Goal: Task Accomplishment & Management: Complete application form

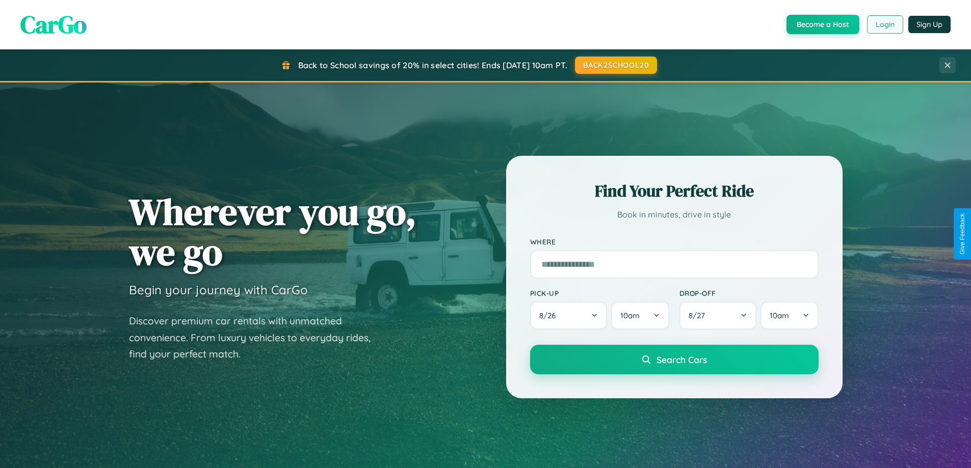
click at [884, 24] on button "Login" at bounding box center [885, 24] width 36 height 18
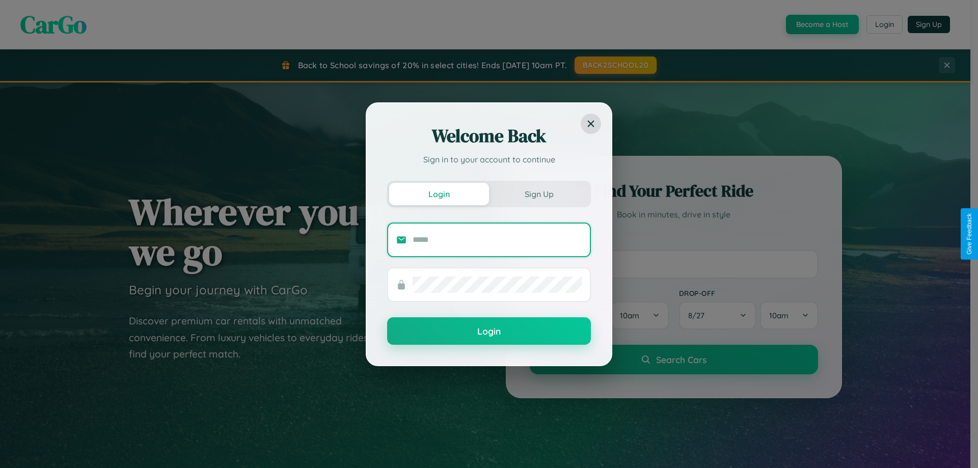
click at [497, 239] on input "text" at bounding box center [497, 240] width 169 height 16
type input "**********"
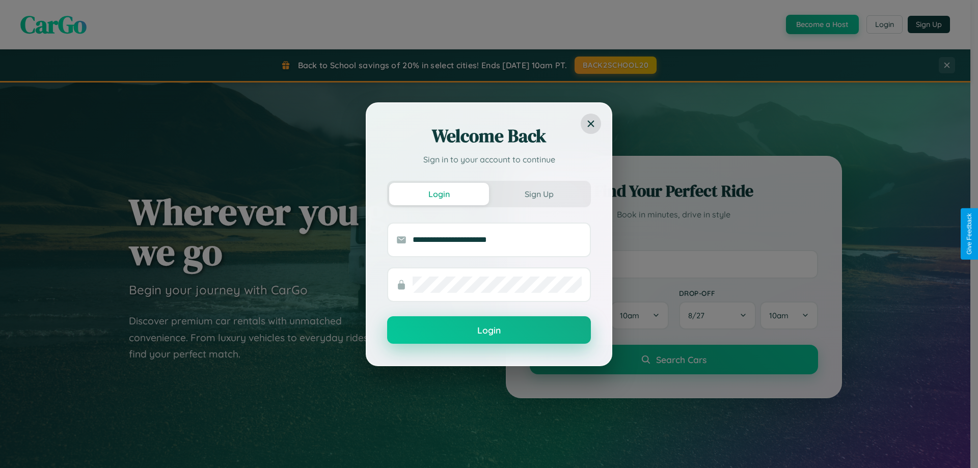
click at [489, 331] on button "Login" at bounding box center [489, 330] width 204 height 28
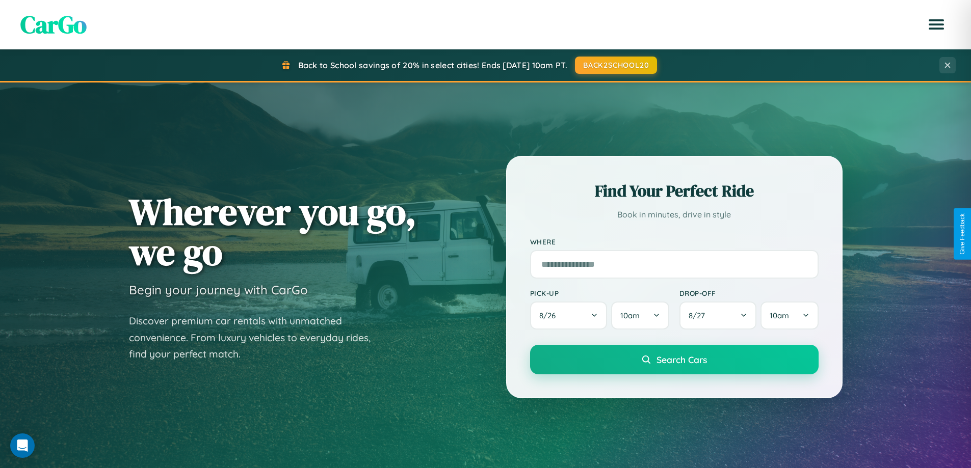
scroll to position [439, 0]
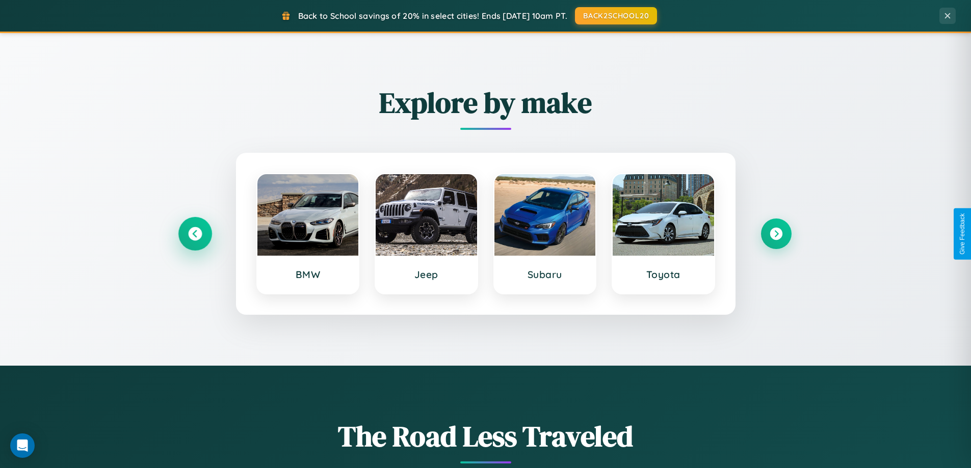
click at [195, 234] on icon at bounding box center [195, 234] width 14 height 14
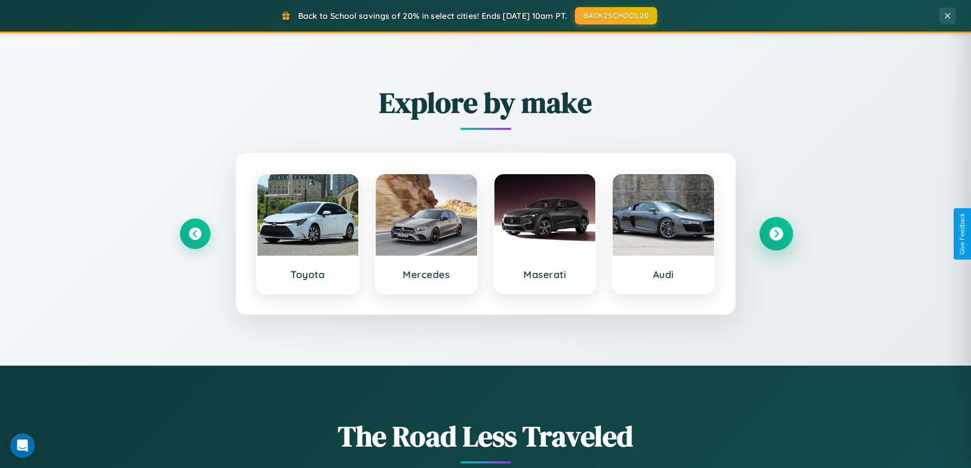
click at [776, 234] on icon at bounding box center [776, 234] width 14 height 14
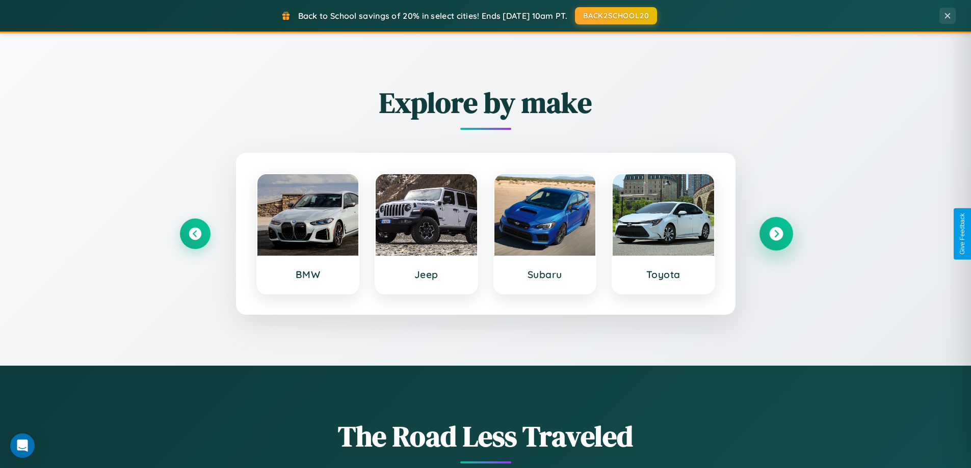
click at [776, 234] on icon at bounding box center [776, 234] width 14 height 14
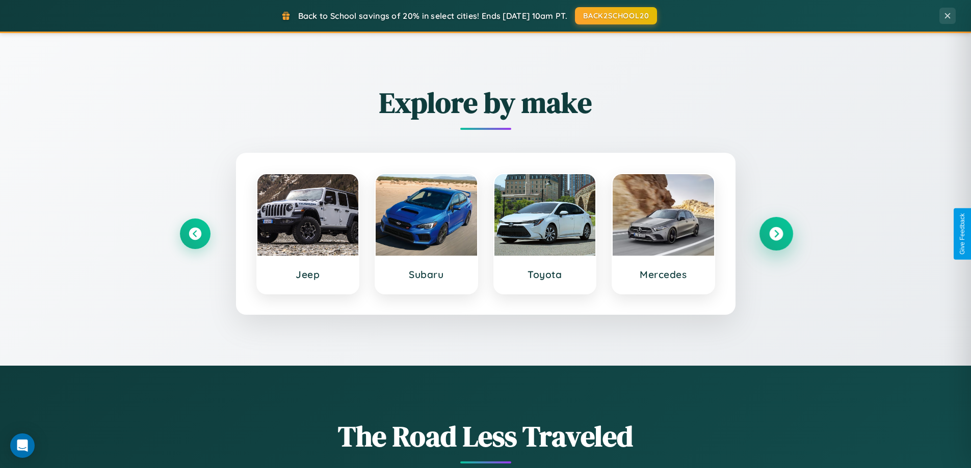
click at [776, 234] on icon at bounding box center [776, 234] width 14 height 14
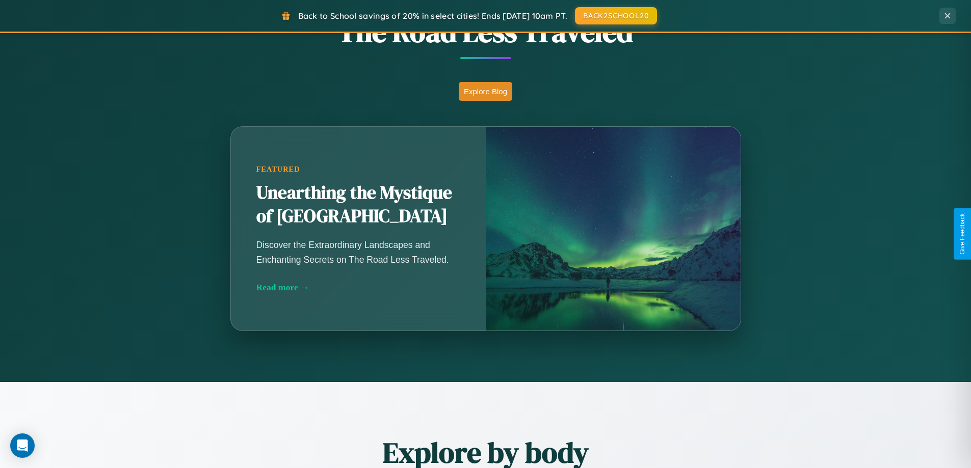
scroll to position [1961, 0]
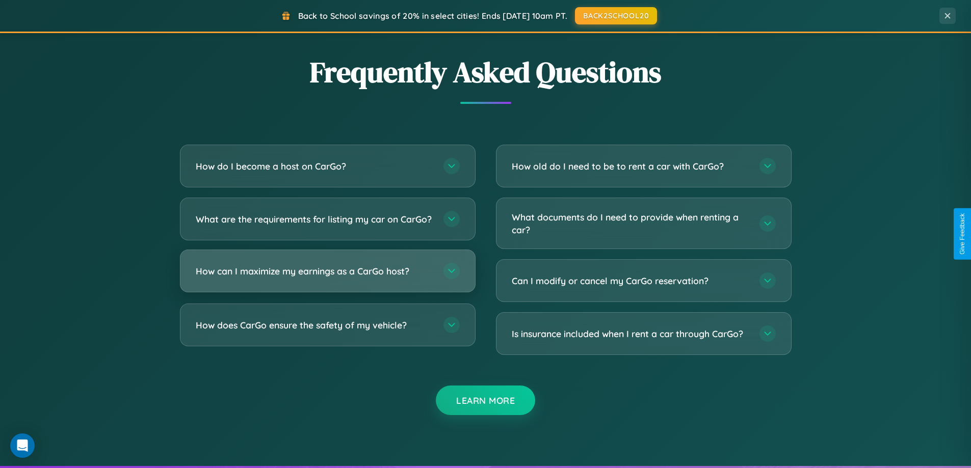
click at [327, 278] on h3 "How can I maximize my earnings as a CarGo host?" at bounding box center [314, 271] width 237 height 13
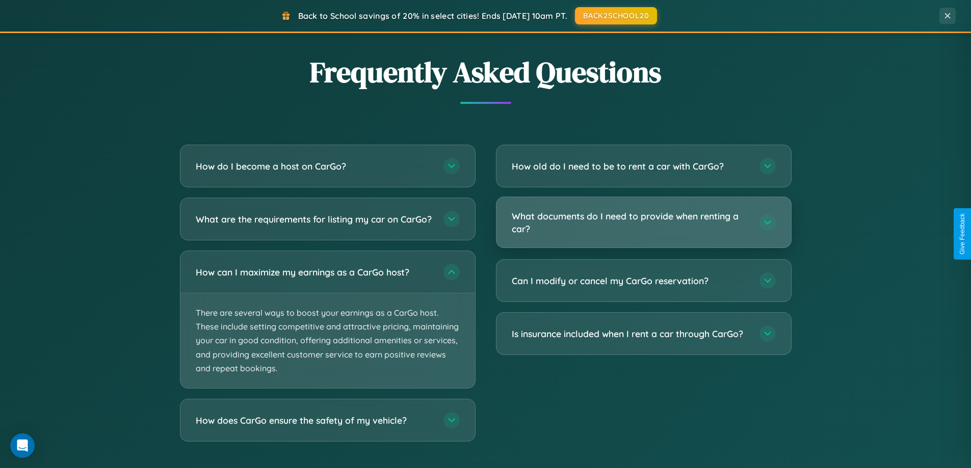
click at [643, 223] on h3 "What documents do I need to provide when renting a car?" at bounding box center [630, 222] width 237 height 25
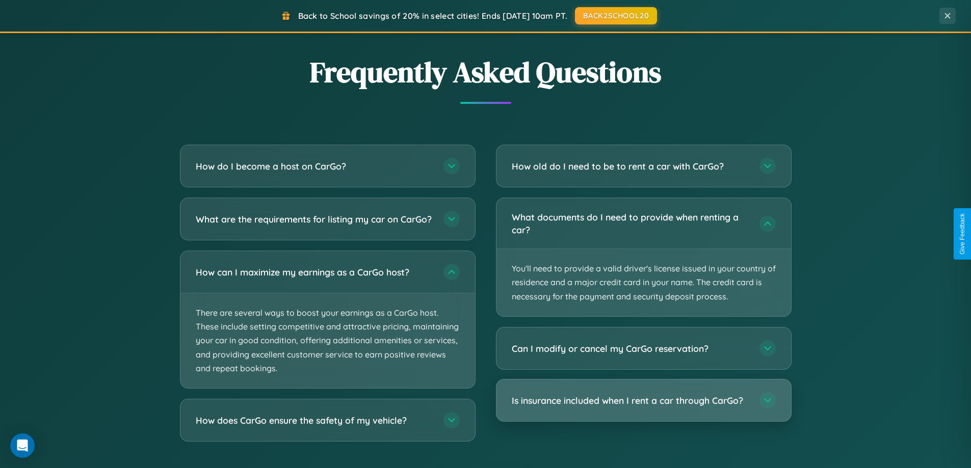
click at [643, 401] on h3 "Is insurance included when I rent a car through CarGo?" at bounding box center [630, 400] width 237 height 13
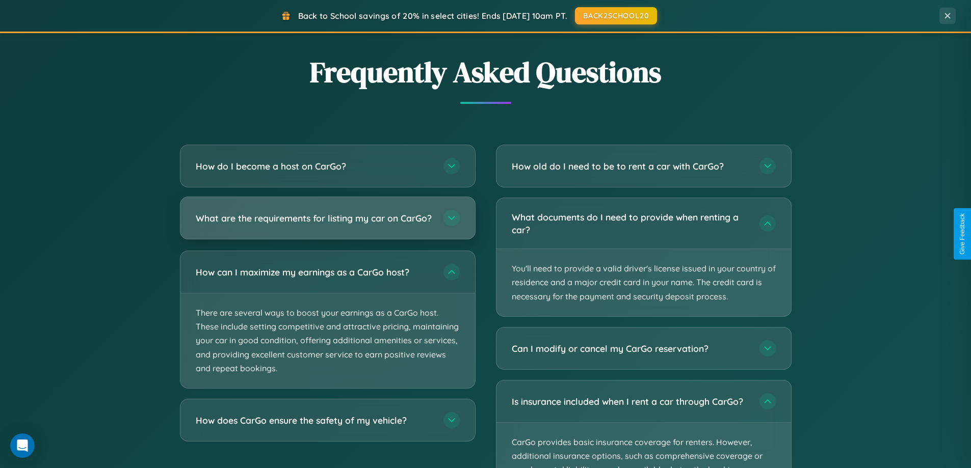
click at [327, 223] on h3 "What are the requirements for listing my car on CarGo?" at bounding box center [314, 218] width 237 height 13
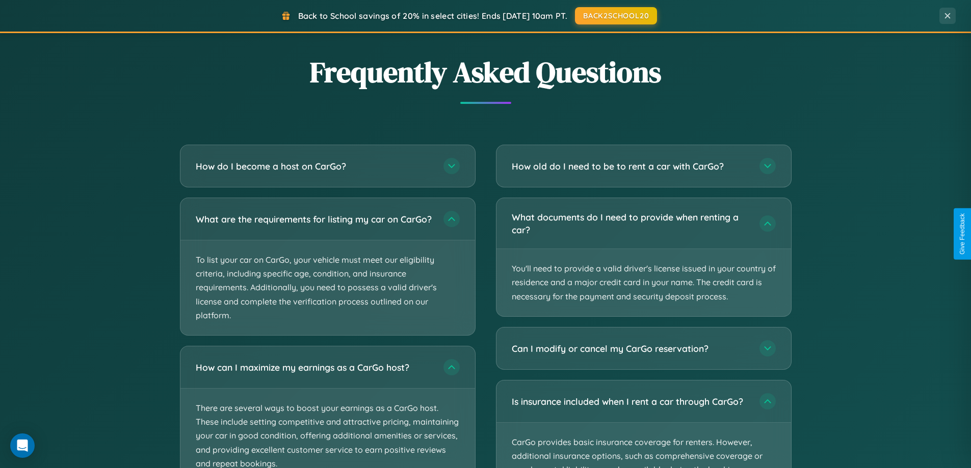
scroll to position [2038, 0]
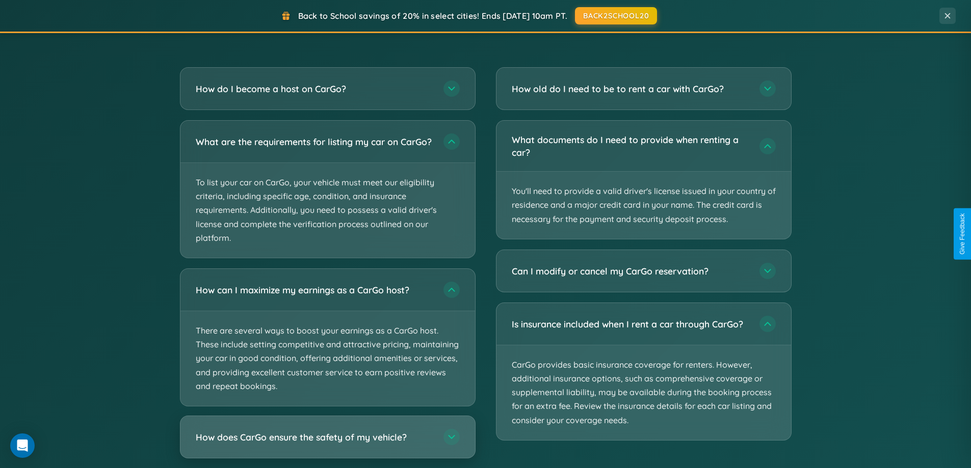
click at [327, 444] on h3 "How does CarGo ensure the safety of my vehicle?" at bounding box center [314, 437] width 237 height 13
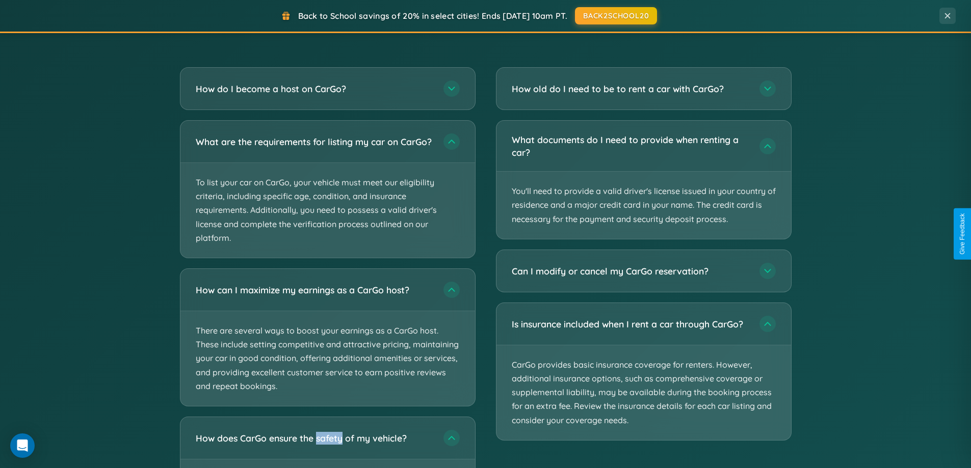
scroll to position [0, 0]
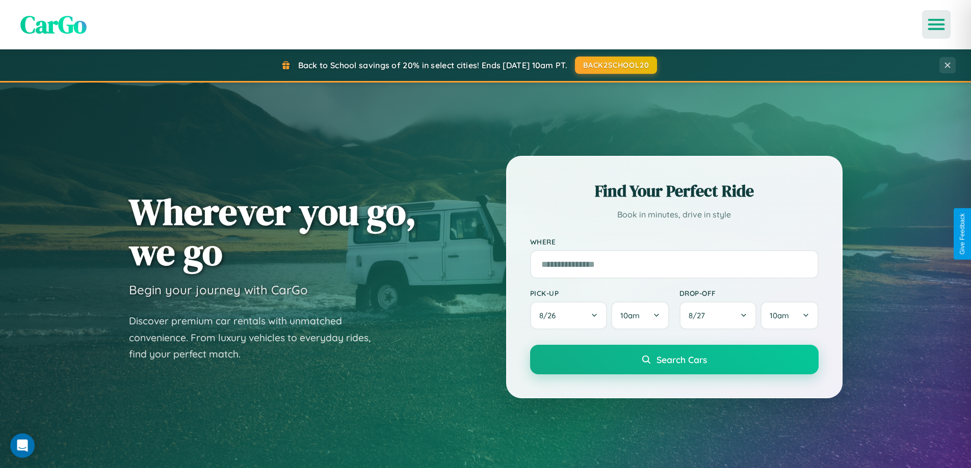
click at [936, 24] on icon "Open menu" at bounding box center [936, 24] width 15 height 9
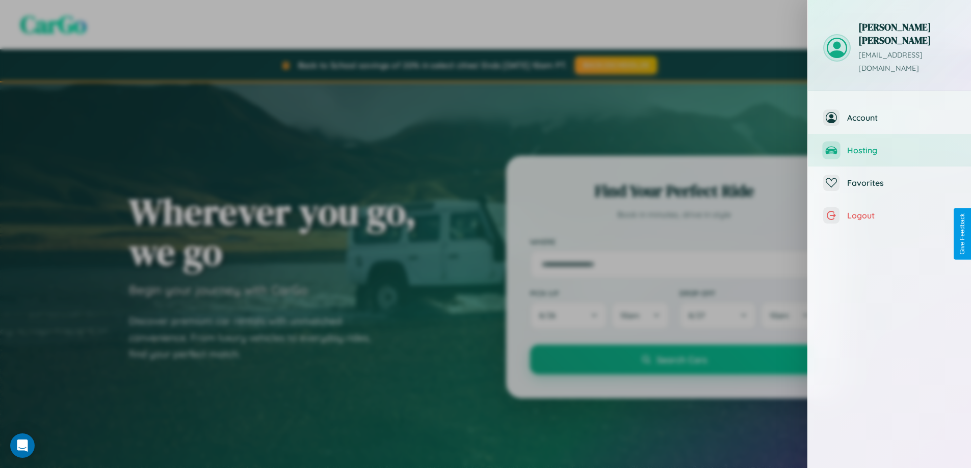
click at [889, 145] on span "Hosting" at bounding box center [901, 150] width 109 height 10
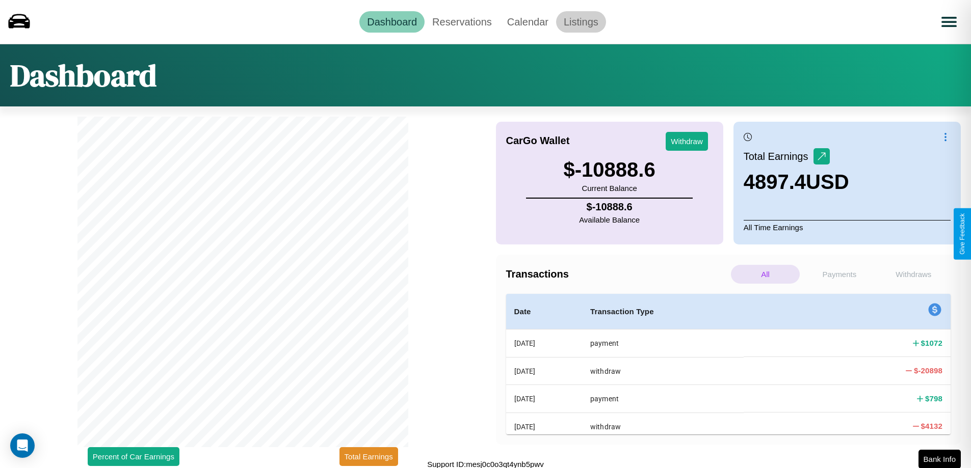
click at [580, 21] on link "Listings" at bounding box center [581, 21] width 50 height 21
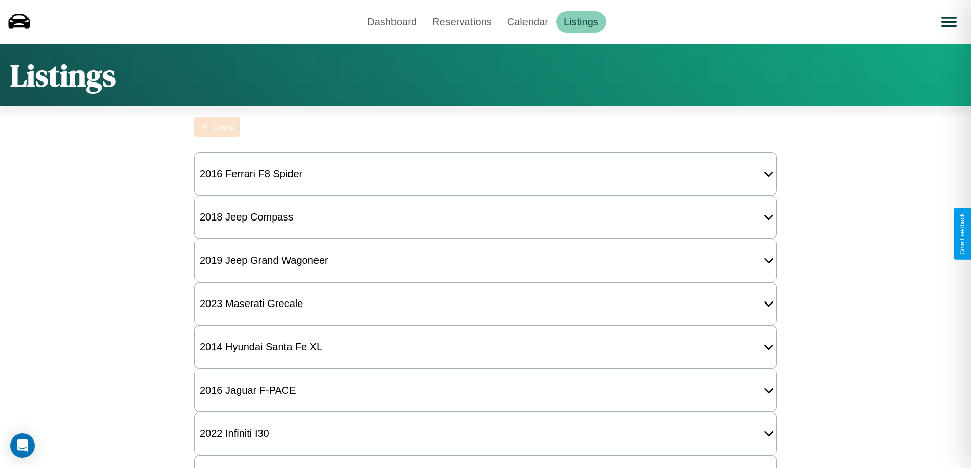
click at [217, 127] on div "Listing" at bounding box center [224, 127] width 22 height 9
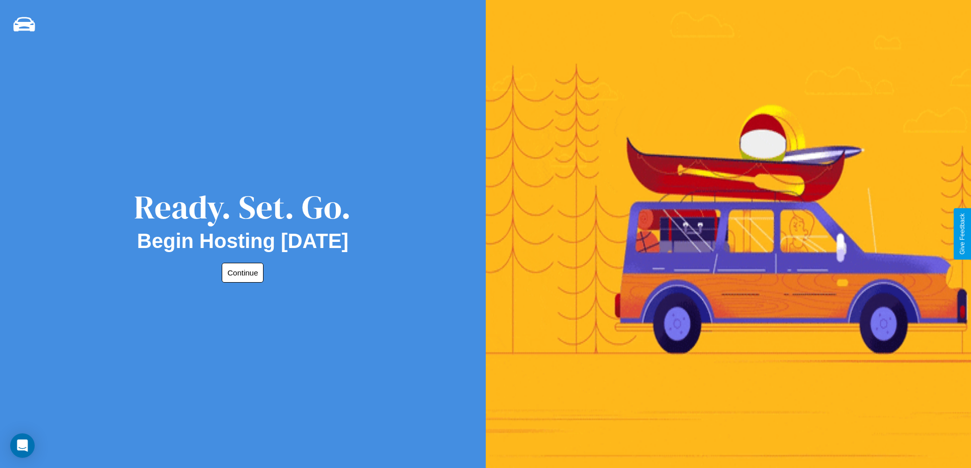
click at [241, 273] on button "Continue" at bounding box center [243, 273] width 42 height 20
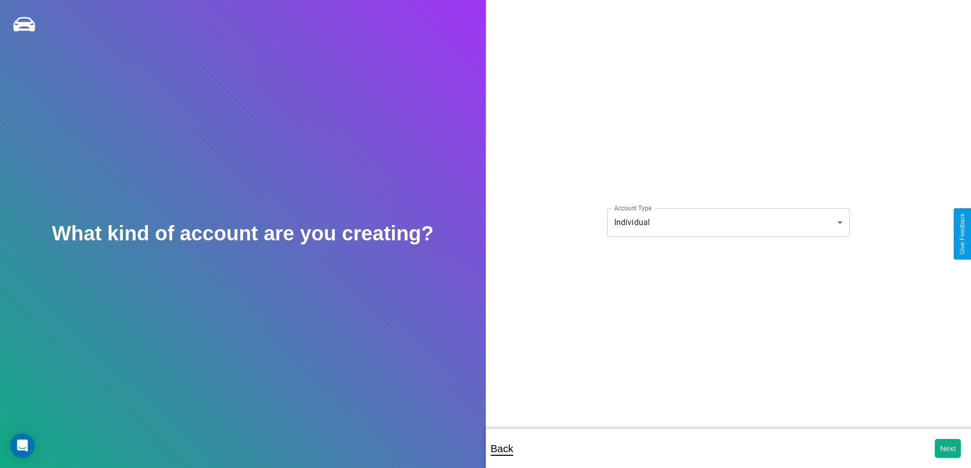
click at [728, 222] on body "**********" at bounding box center [485, 241] width 971 height 482
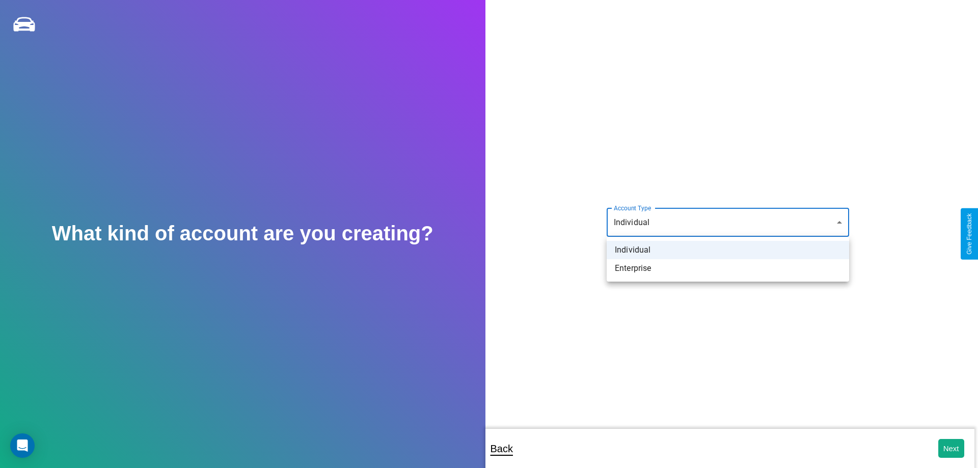
click at [728, 250] on li "Individual" at bounding box center [728, 250] width 243 height 18
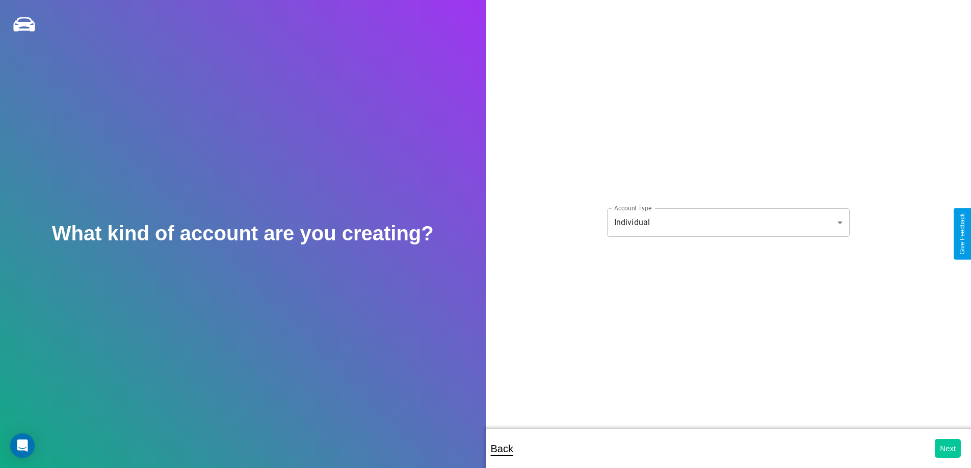
click at [947, 448] on button "Next" at bounding box center [948, 448] width 26 height 19
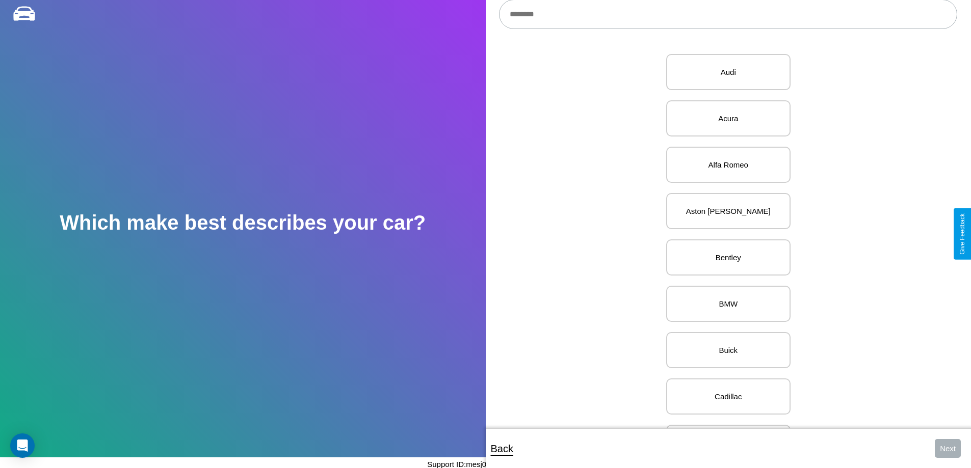
scroll to position [24, 0]
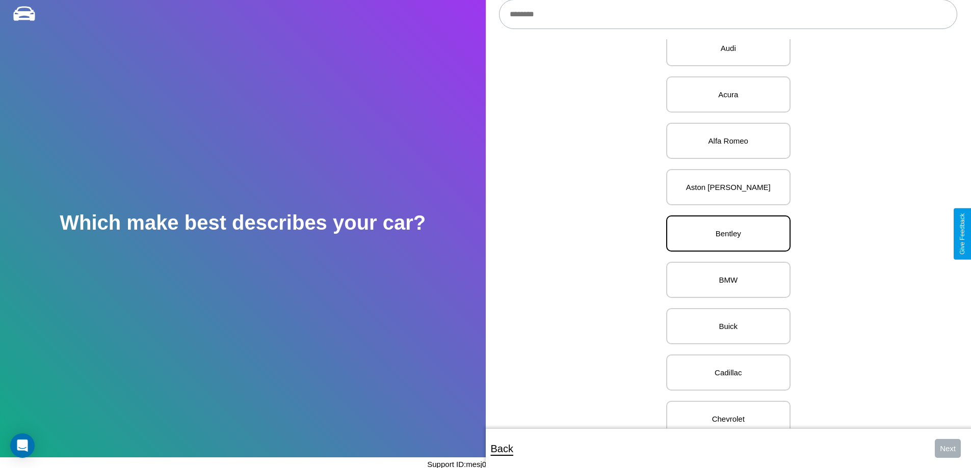
click at [724, 234] on p "Bentley" at bounding box center [728, 234] width 102 height 14
click at [947, 448] on button "Next" at bounding box center [948, 448] width 26 height 19
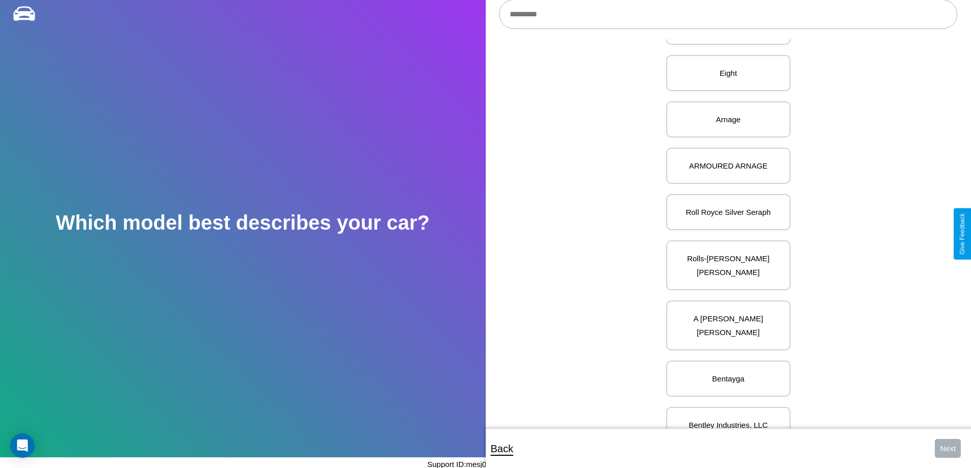
scroll to position [316, 0]
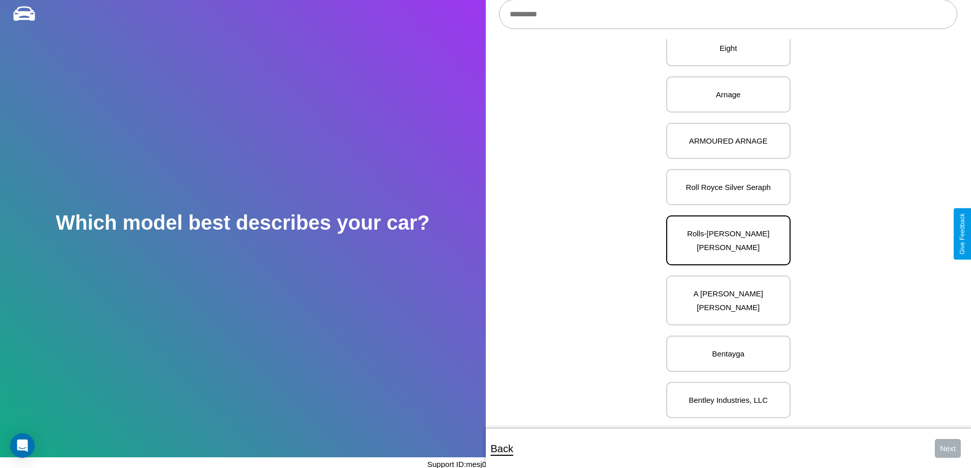
click at [724, 234] on p "Rolls-[PERSON_NAME] [PERSON_NAME]" at bounding box center [728, 241] width 102 height 28
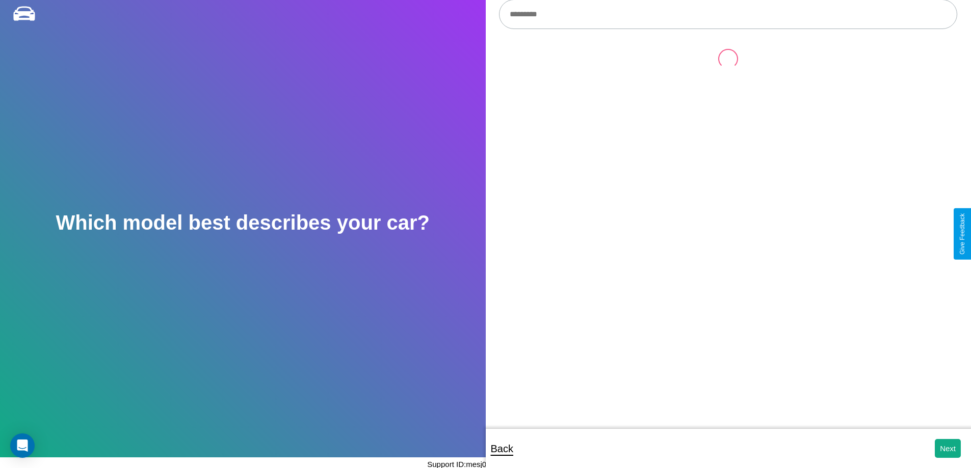
scroll to position [0, 0]
click at [947, 448] on button "Next" at bounding box center [948, 448] width 26 height 19
select select "*****"
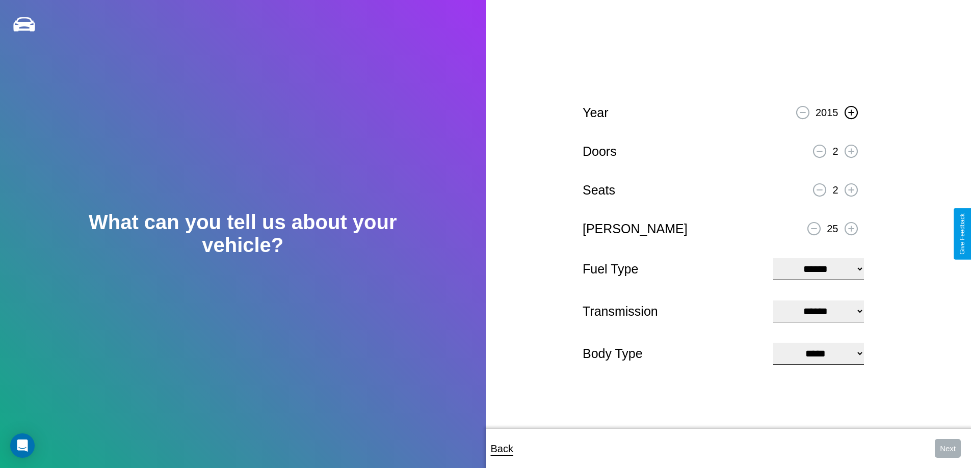
click at [850, 111] on icon at bounding box center [851, 113] width 6 height 6
click at [850, 150] on icon at bounding box center [851, 151] width 6 height 6
click at [850, 189] on icon at bounding box center [851, 190] width 6 height 6
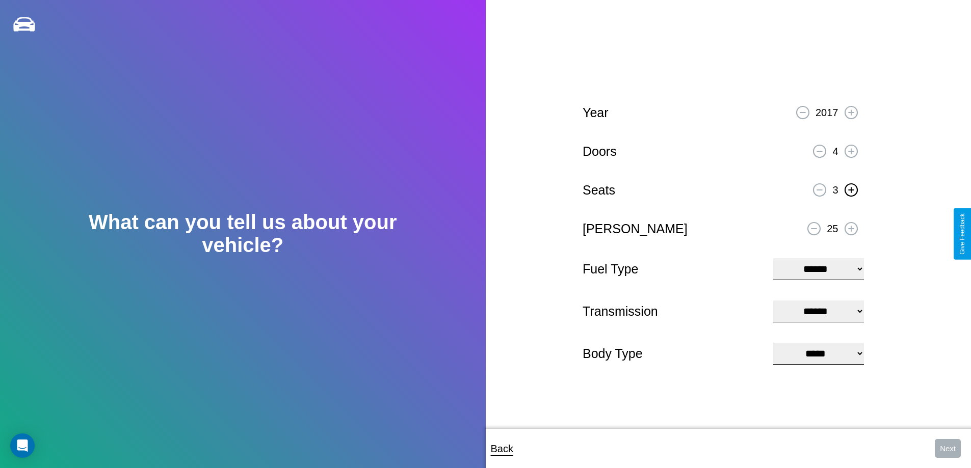
click at [850, 189] on icon at bounding box center [851, 190] width 6 height 6
click at [850, 227] on icon at bounding box center [851, 229] width 6 height 6
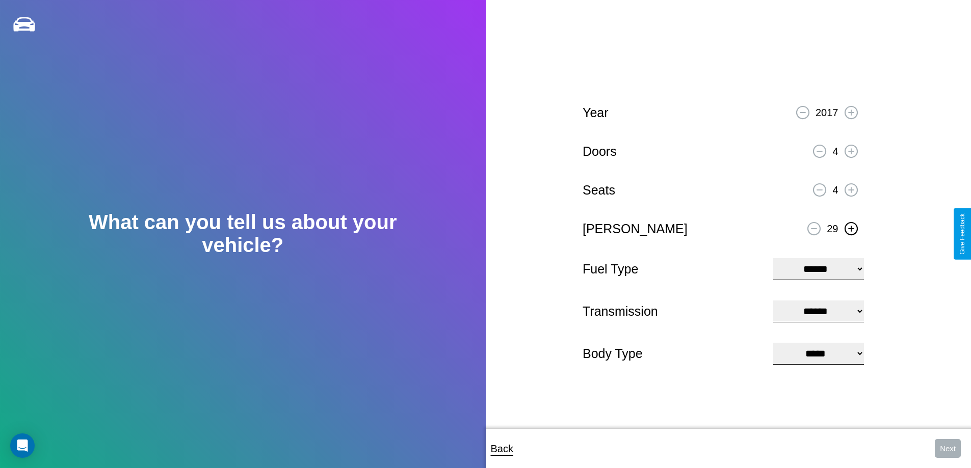
click at [850, 227] on icon at bounding box center [851, 229] width 6 height 6
click at [818, 268] on select "**********" at bounding box center [818, 269] width 90 height 22
select select "********"
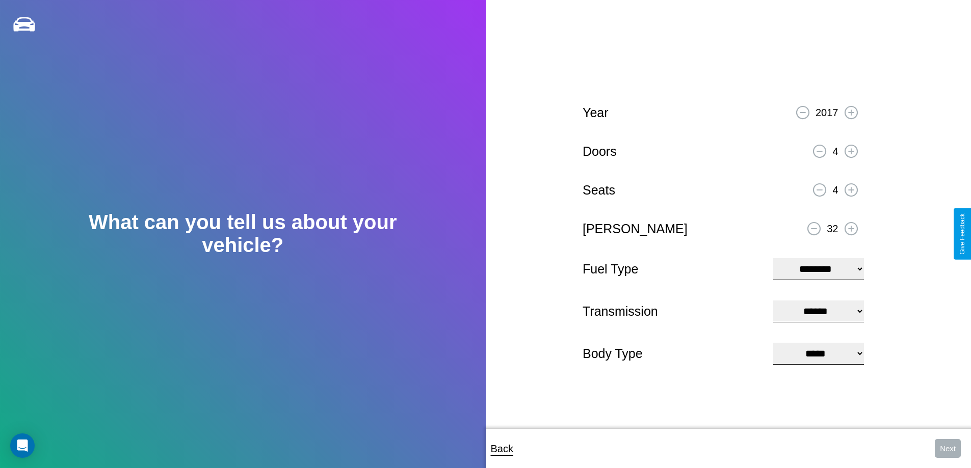
click at [818, 311] on select "****** ********* ******" at bounding box center [818, 312] width 90 height 22
select select "******"
click at [818, 355] on select "**********" at bounding box center [818, 354] width 90 height 22
select select "*******"
click at [947, 448] on button "Next" at bounding box center [948, 448] width 26 height 19
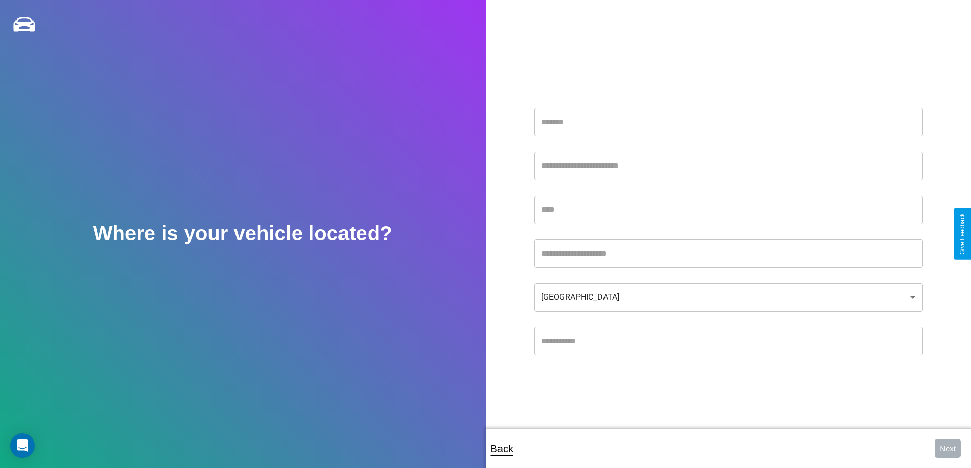
click at [728, 122] on input "text" at bounding box center [728, 122] width 388 height 29
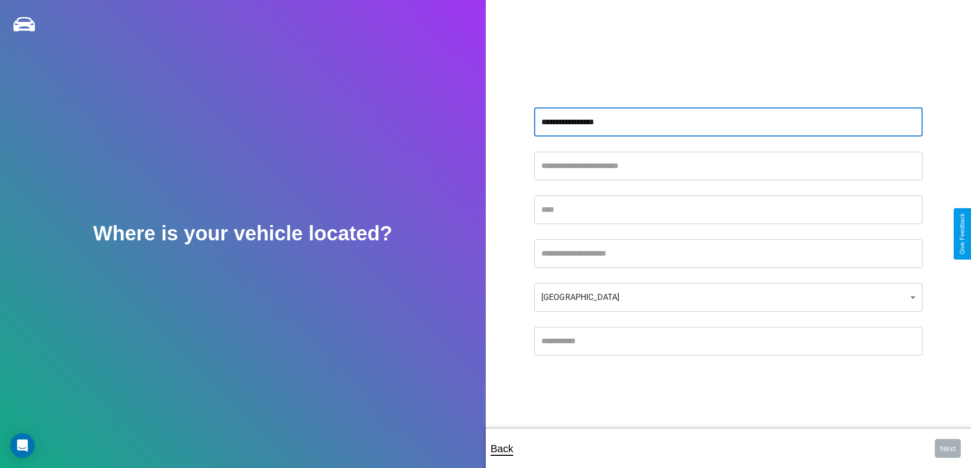
type input "**********"
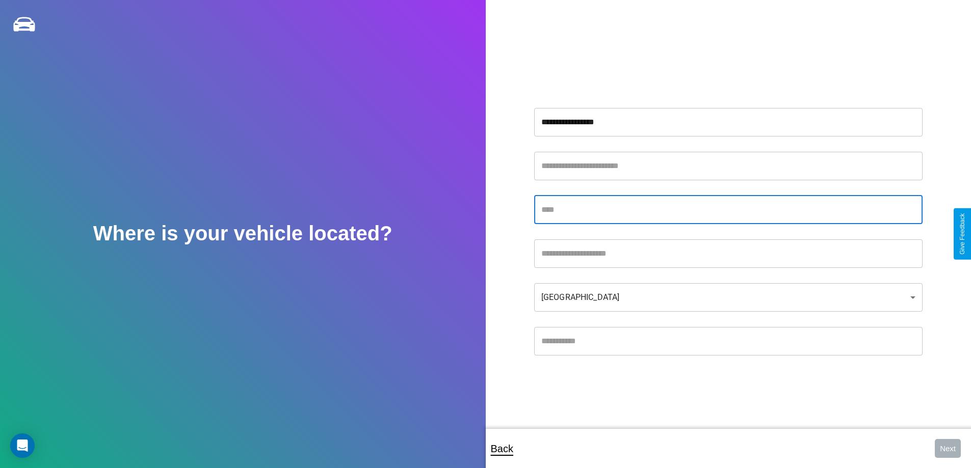
click at [728, 209] on input "text" at bounding box center [728, 210] width 388 height 29
type input "**********"
click at [728, 253] on input "text" at bounding box center [728, 253] width 388 height 29
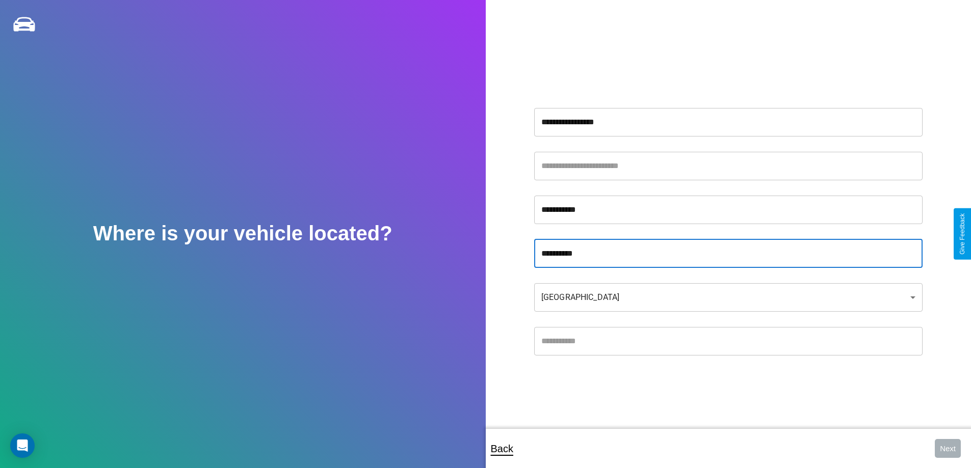
type input "**********"
click at [728, 341] on input "text" at bounding box center [728, 341] width 388 height 29
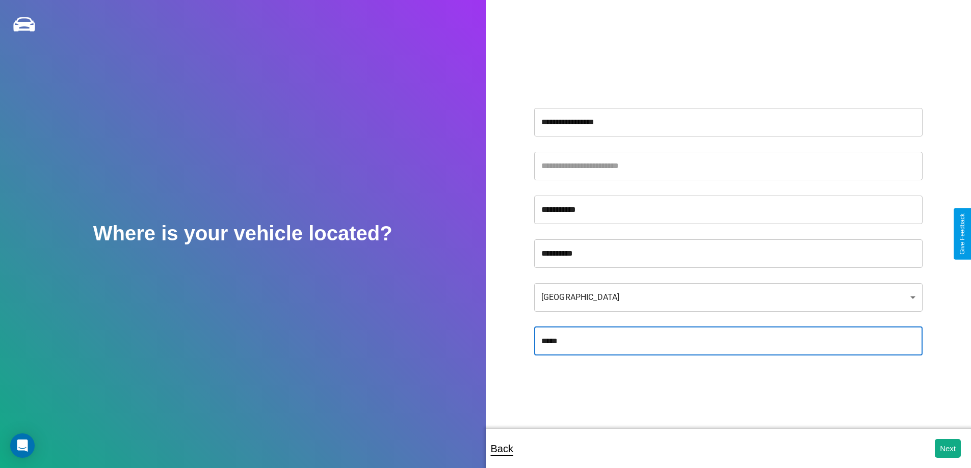
type input "*****"
click at [728, 297] on body "**********" at bounding box center [485, 241] width 971 height 482
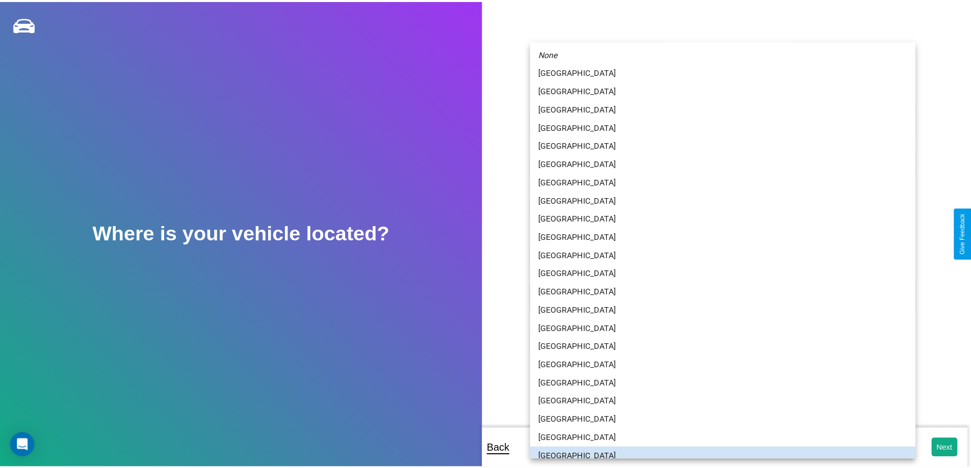
scroll to position [7, 0]
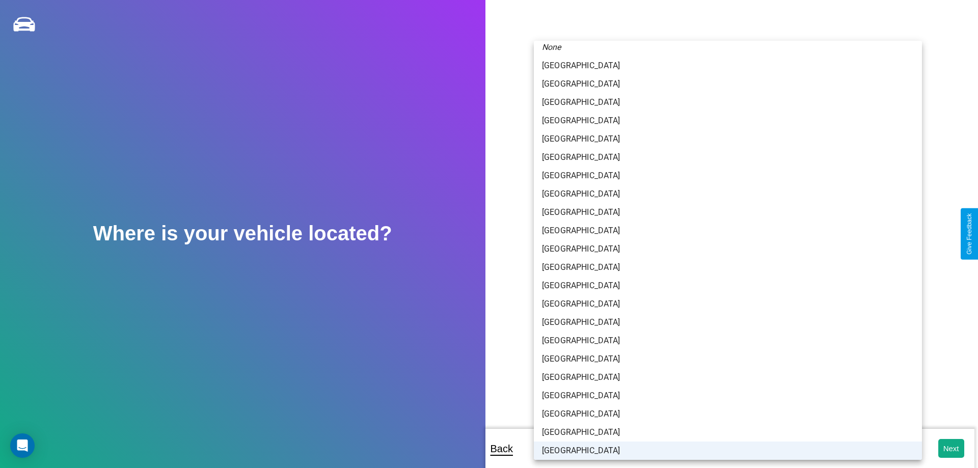
click at [724, 450] on li "[GEOGRAPHIC_DATA]" at bounding box center [728, 451] width 388 height 18
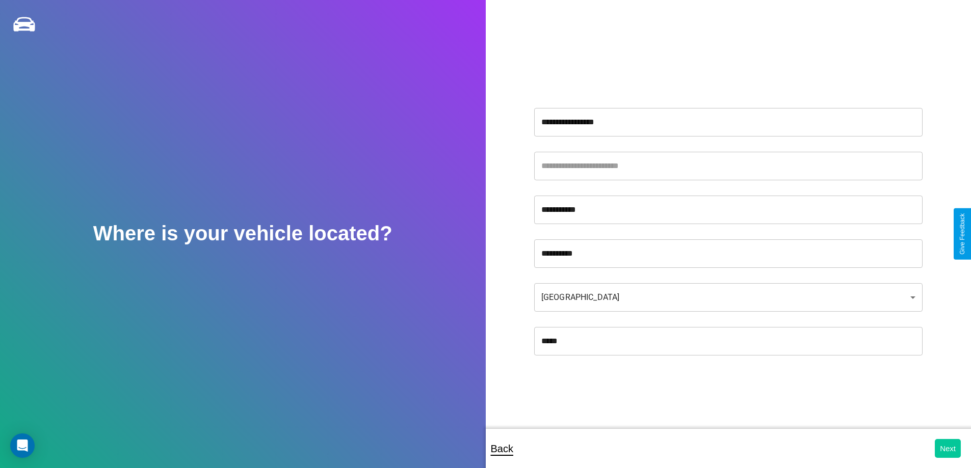
click at [947, 448] on button "Next" at bounding box center [948, 448] width 26 height 19
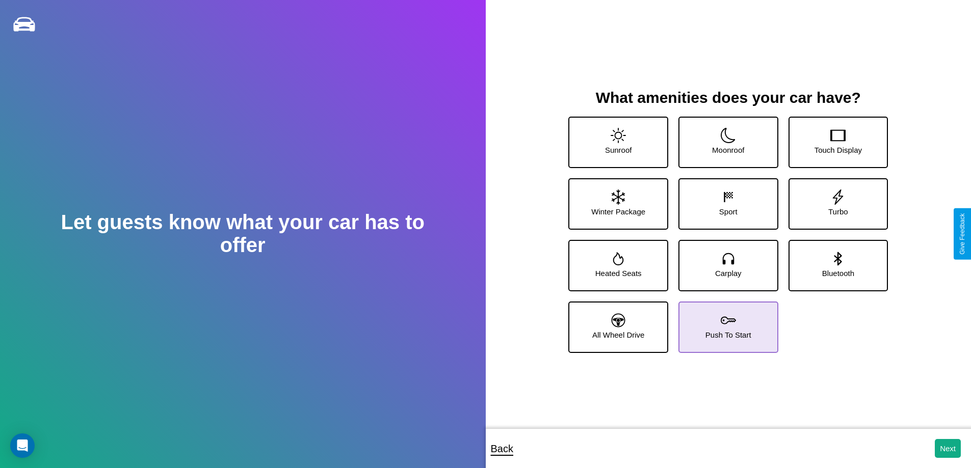
click at [724, 323] on icon at bounding box center [728, 320] width 15 height 15
click at [724, 138] on icon at bounding box center [728, 135] width 15 height 15
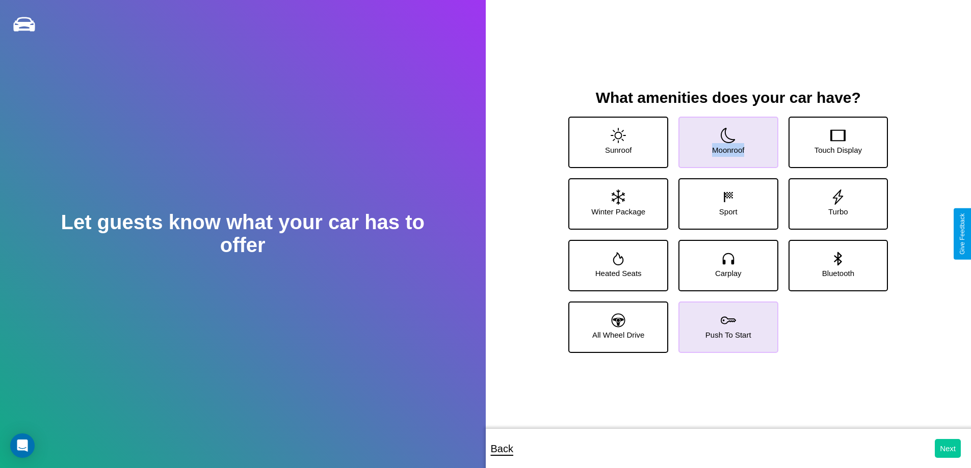
click at [947, 448] on button "Next" at bounding box center [948, 448] width 26 height 19
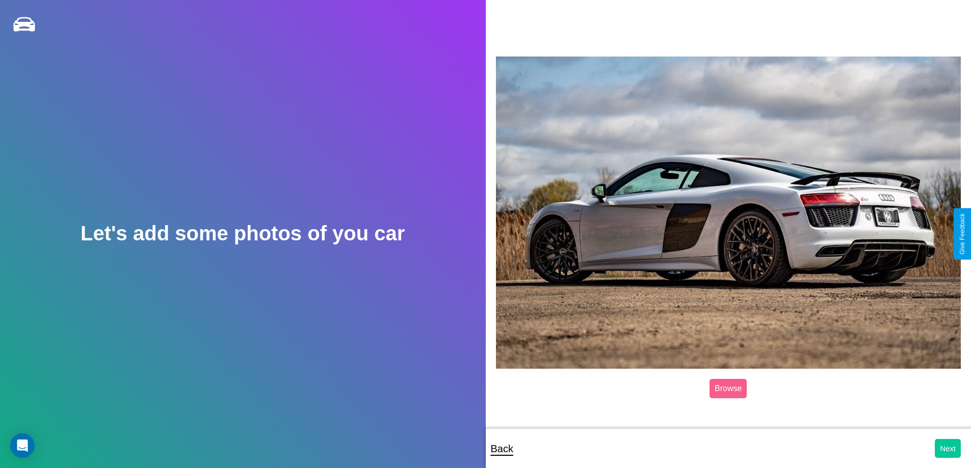
click at [947, 448] on button "Next" at bounding box center [948, 448] width 26 height 19
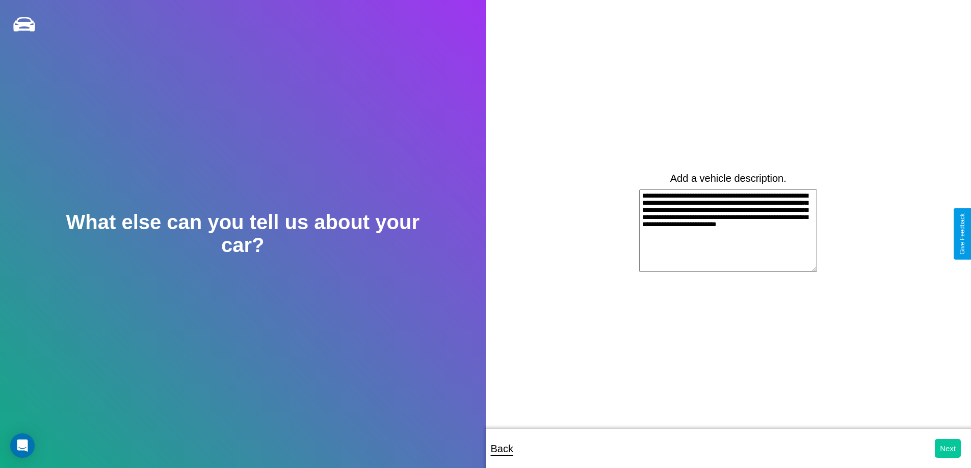
type textarea "**********"
click at [947, 448] on button "Next" at bounding box center [948, 448] width 26 height 19
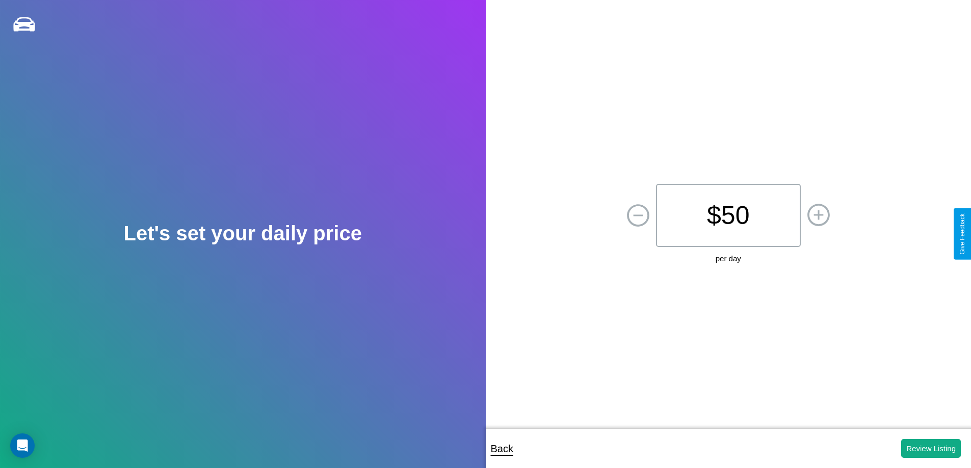
click at [728, 216] on p "$ 50" at bounding box center [728, 215] width 145 height 63
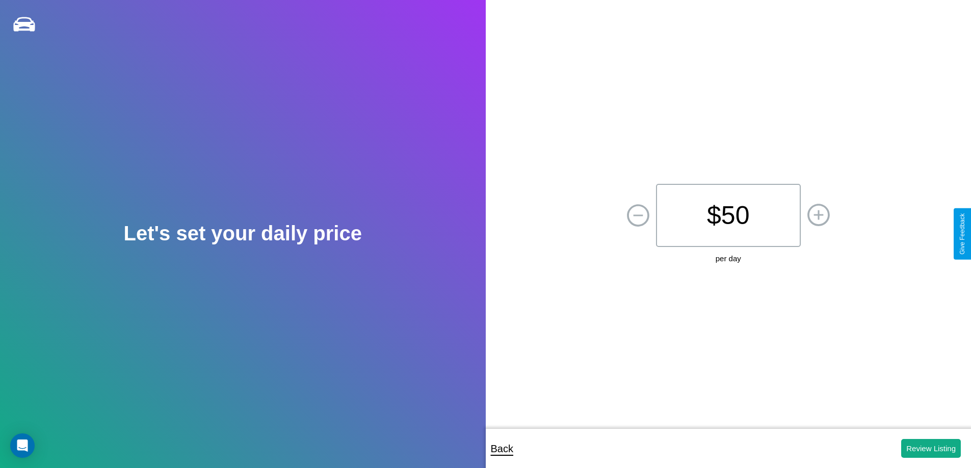
click at [728, 216] on p "$ 50" at bounding box center [728, 215] width 145 height 63
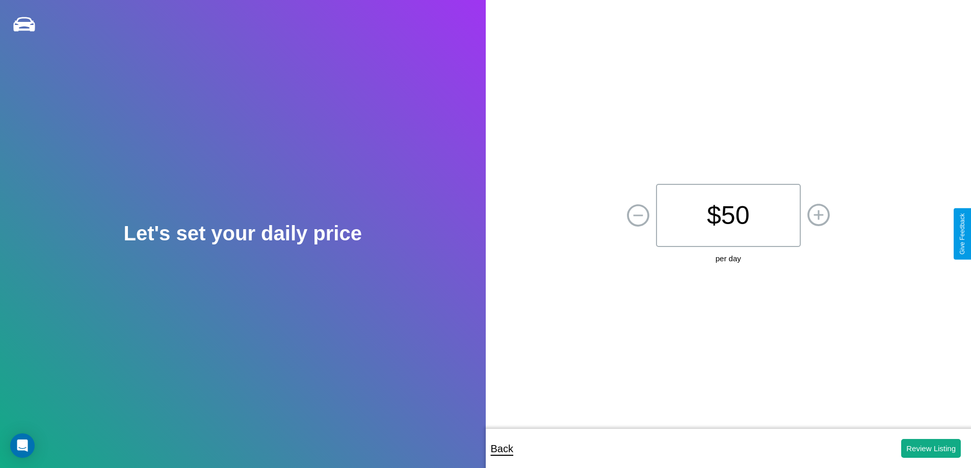
click at [728, 216] on p "$ 50" at bounding box center [728, 215] width 145 height 63
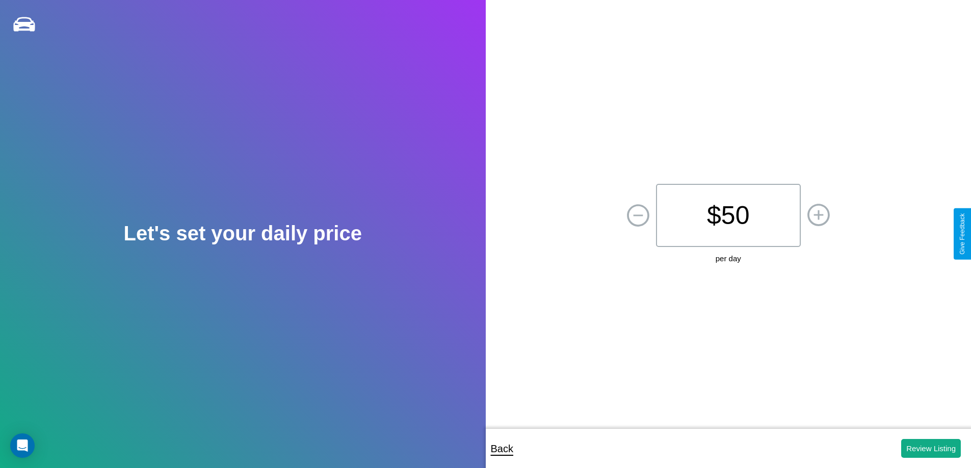
click at [728, 216] on p "$ 50" at bounding box center [728, 215] width 145 height 63
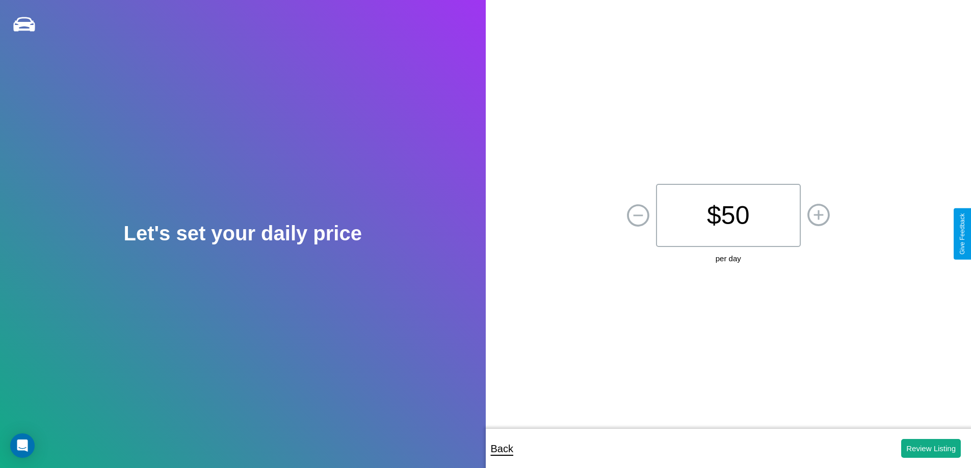
click at [728, 216] on p "$ 50" at bounding box center [728, 215] width 145 height 63
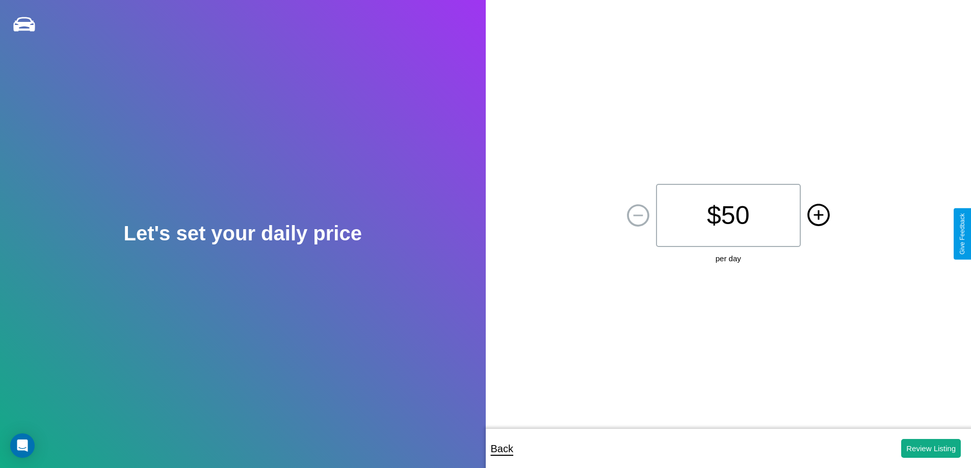
click at [818, 216] on icon at bounding box center [818, 215] width 10 height 10
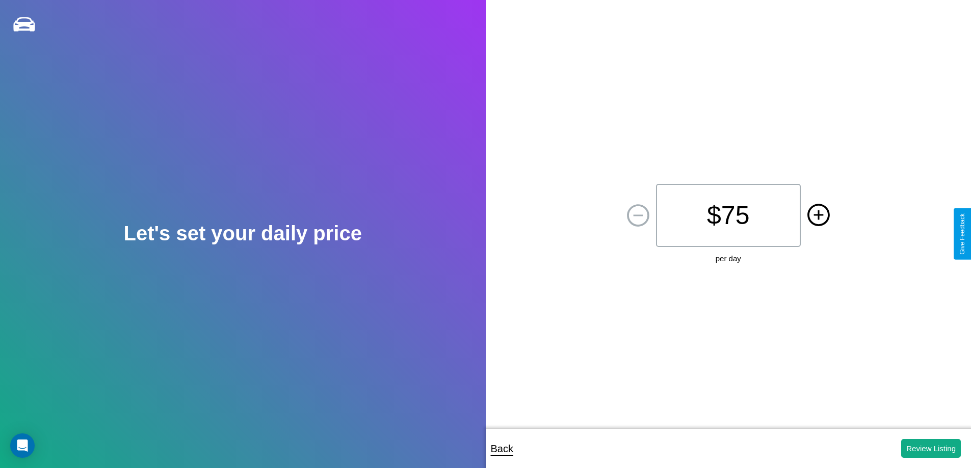
click at [818, 216] on icon at bounding box center [818, 215] width 10 height 10
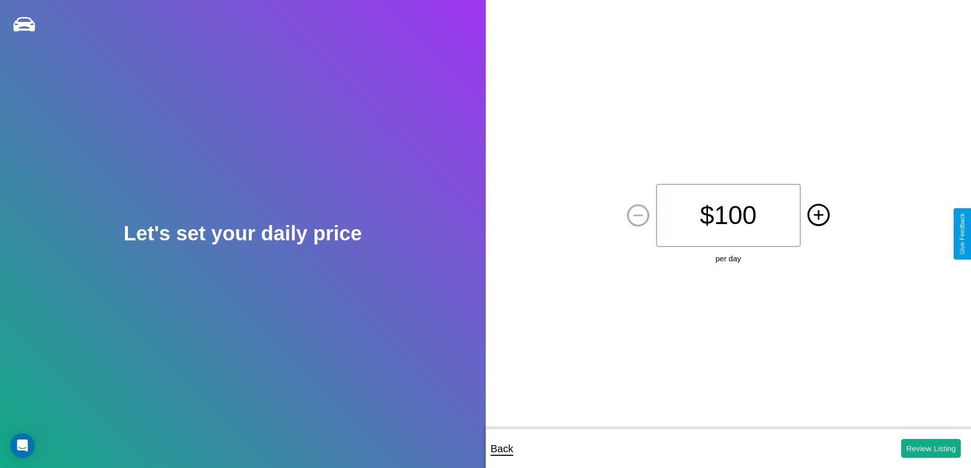
click at [818, 216] on icon at bounding box center [818, 215] width 10 height 10
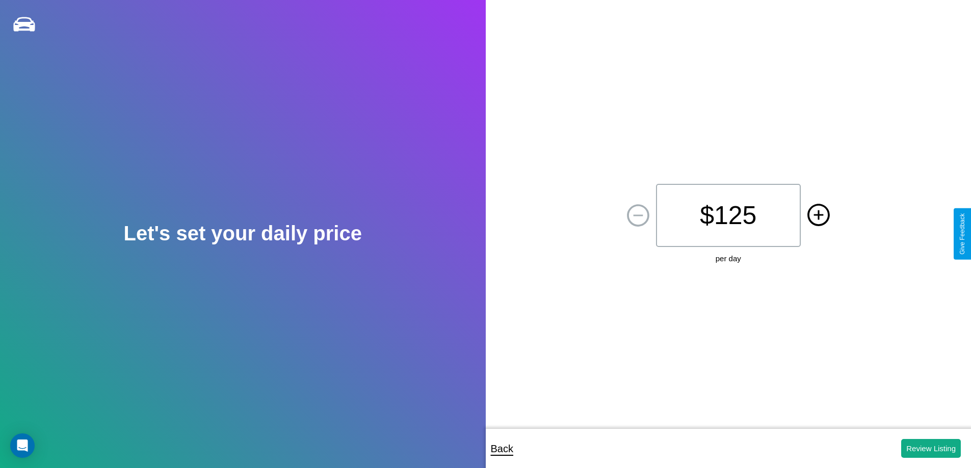
click at [818, 216] on icon at bounding box center [818, 215] width 10 height 10
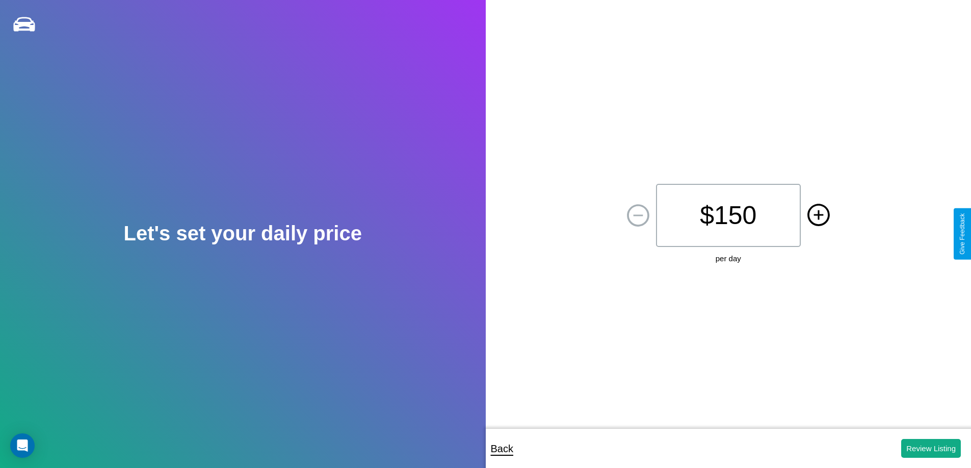
click at [818, 216] on icon at bounding box center [818, 215] width 10 height 10
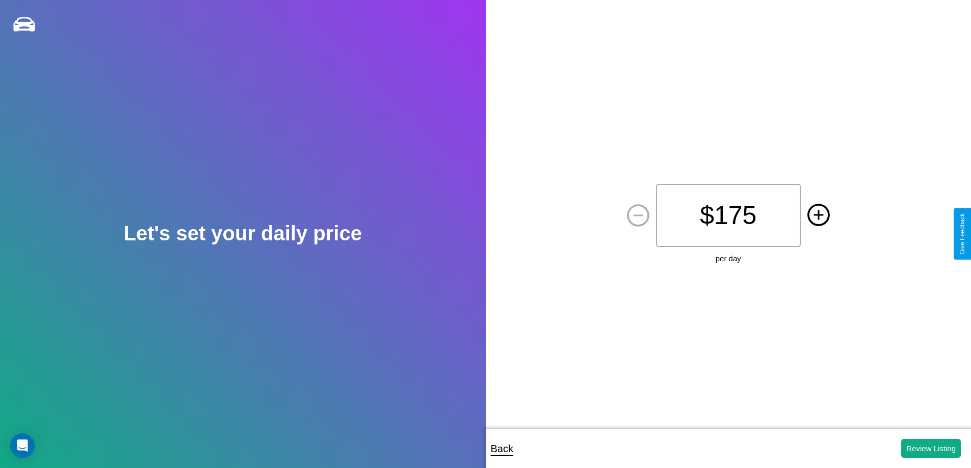
click at [818, 216] on icon at bounding box center [818, 215] width 10 height 10
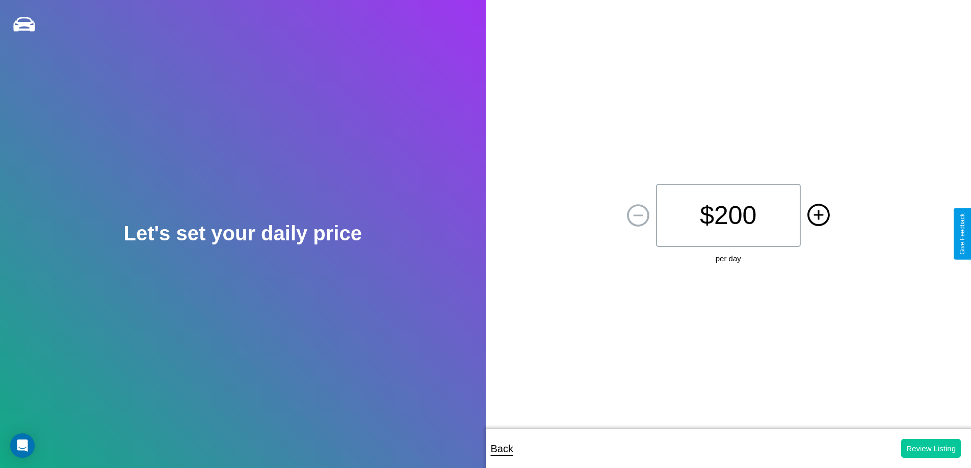
click at [930, 448] on button "Review Listing" at bounding box center [931, 448] width 60 height 19
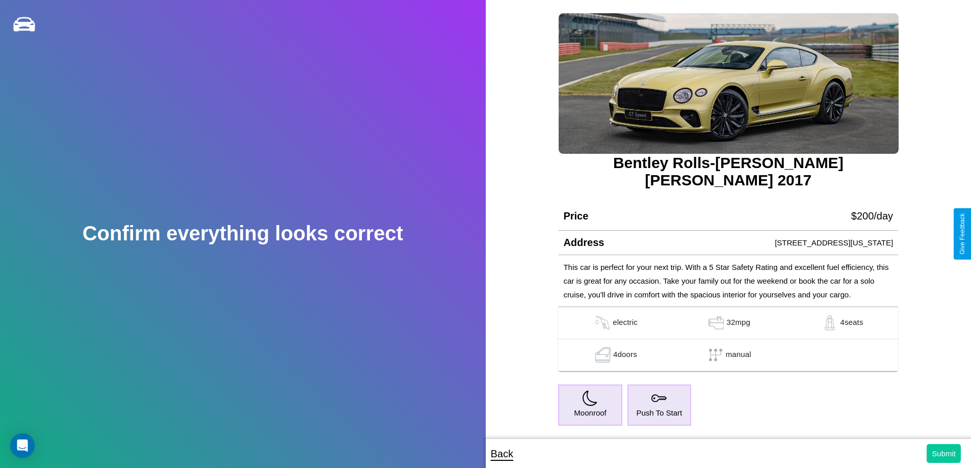
click at [943, 454] on button "Submit" at bounding box center [943, 453] width 34 height 19
